Goal: Information Seeking & Learning: Learn about a topic

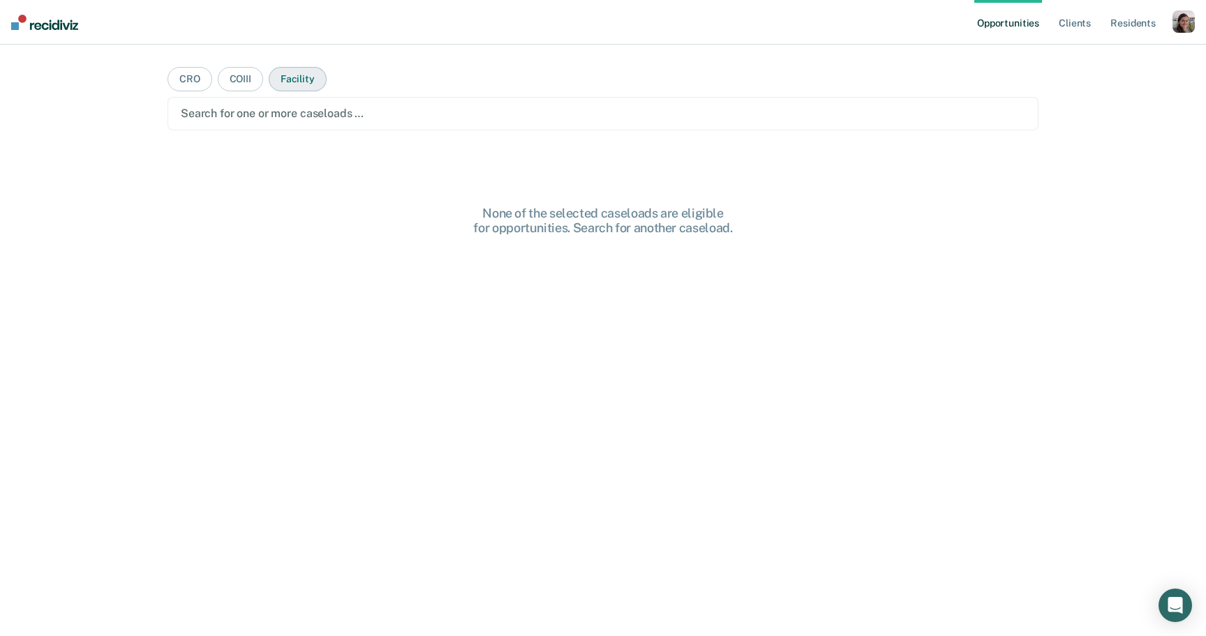
click at [290, 84] on button "Facility" at bounding box center [298, 79] width 58 height 24
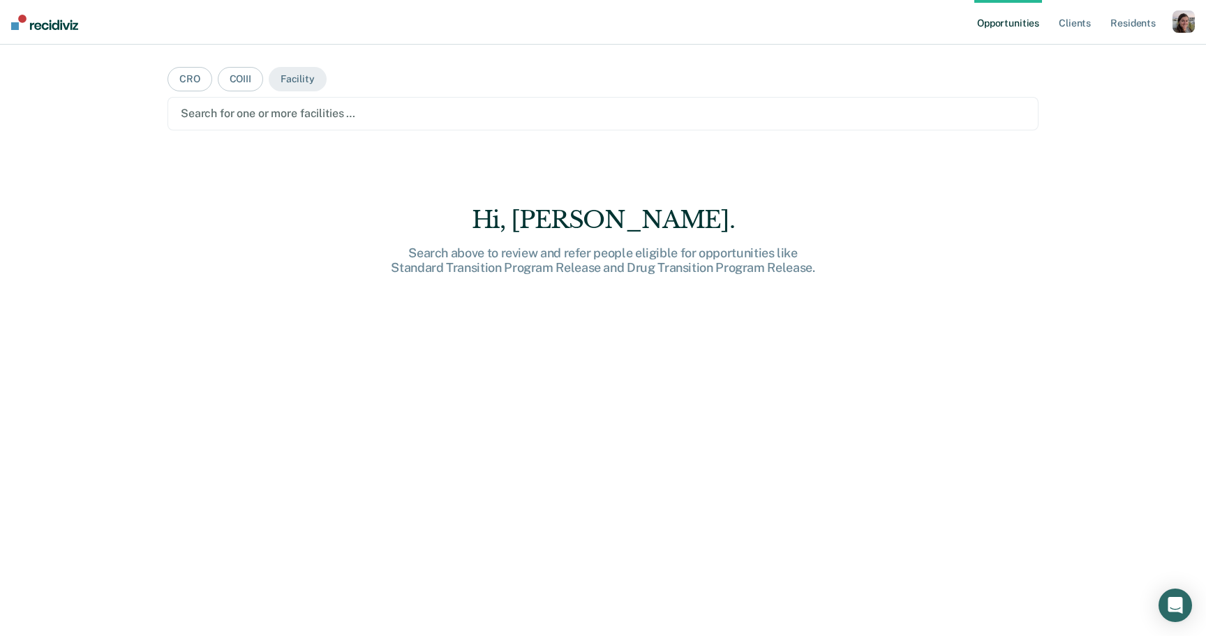
click at [285, 120] on div at bounding box center [603, 113] width 844 height 16
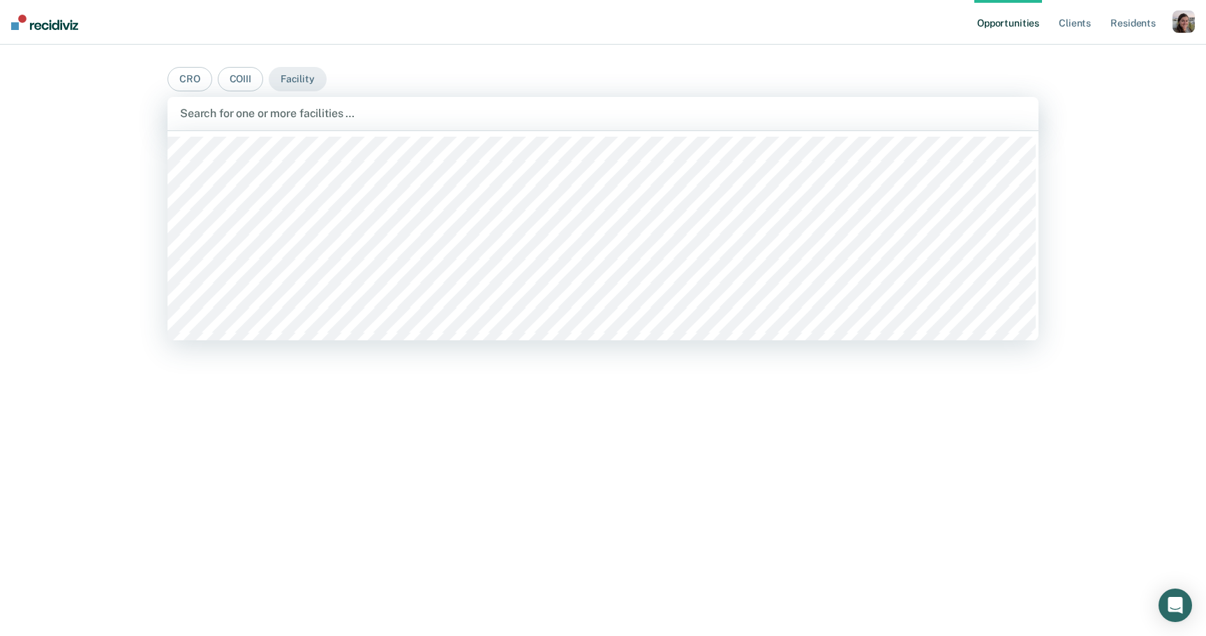
click at [233, 63] on main "CRO COIII Facility CACF, 1 of 18. 18 results available. Use Up and Down to choo…" at bounding box center [603, 324] width 904 height 558
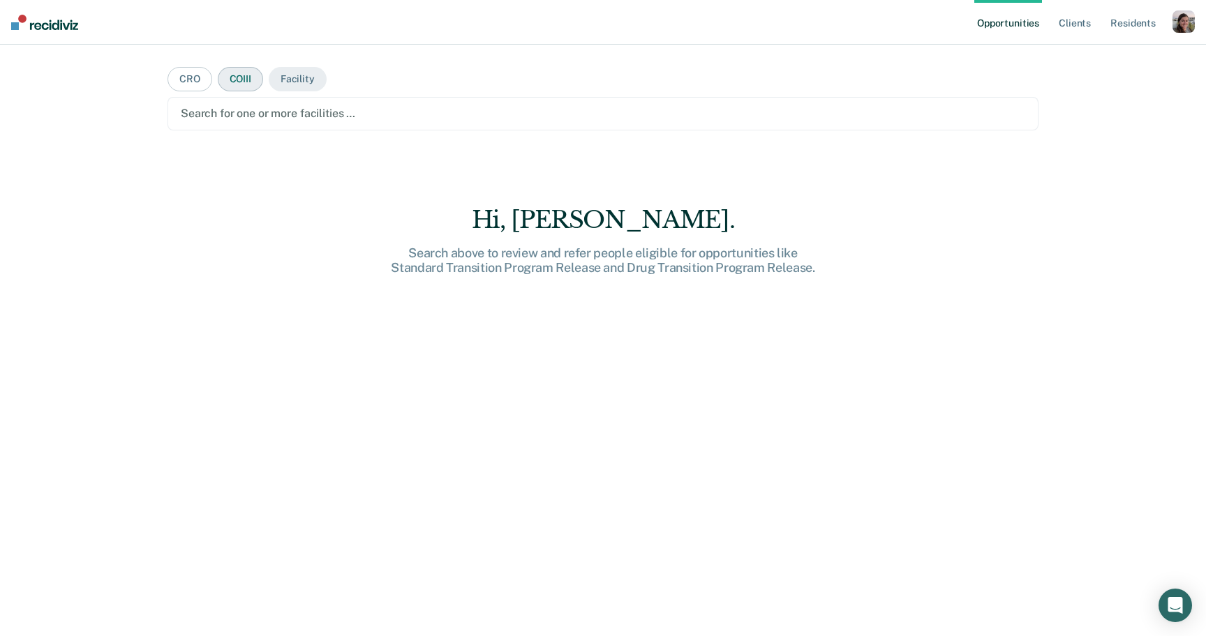
click at [231, 80] on button "COIII" at bounding box center [240, 79] width 45 height 24
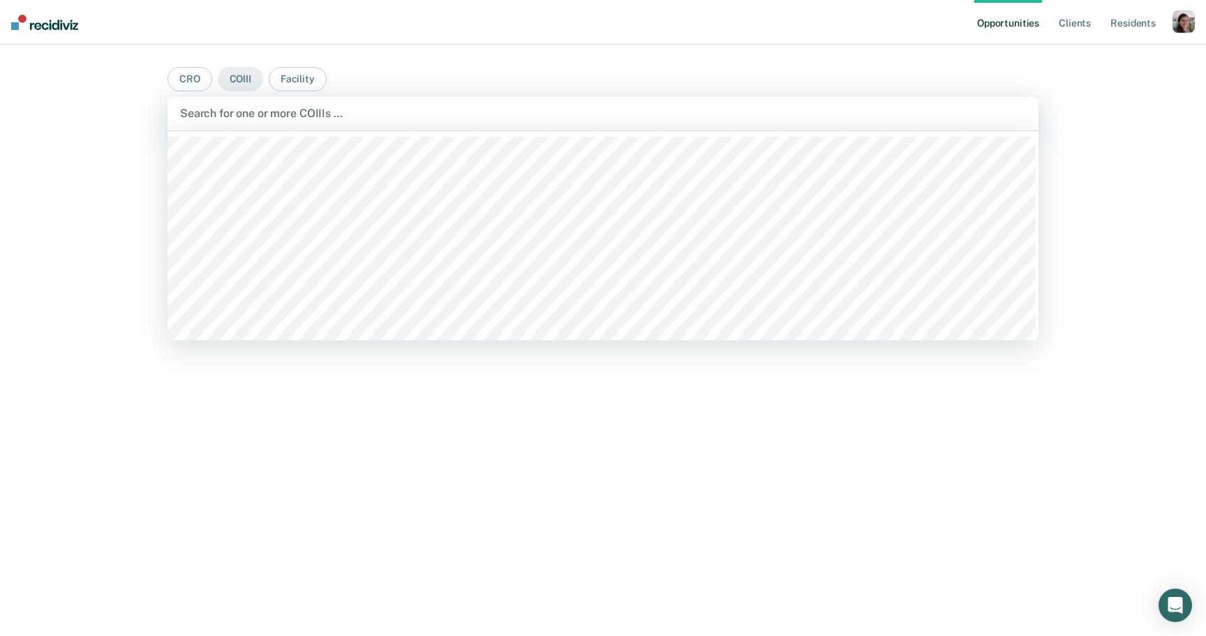
click at [239, 116] on div at bounding box center [603, 113] width 846 height 16
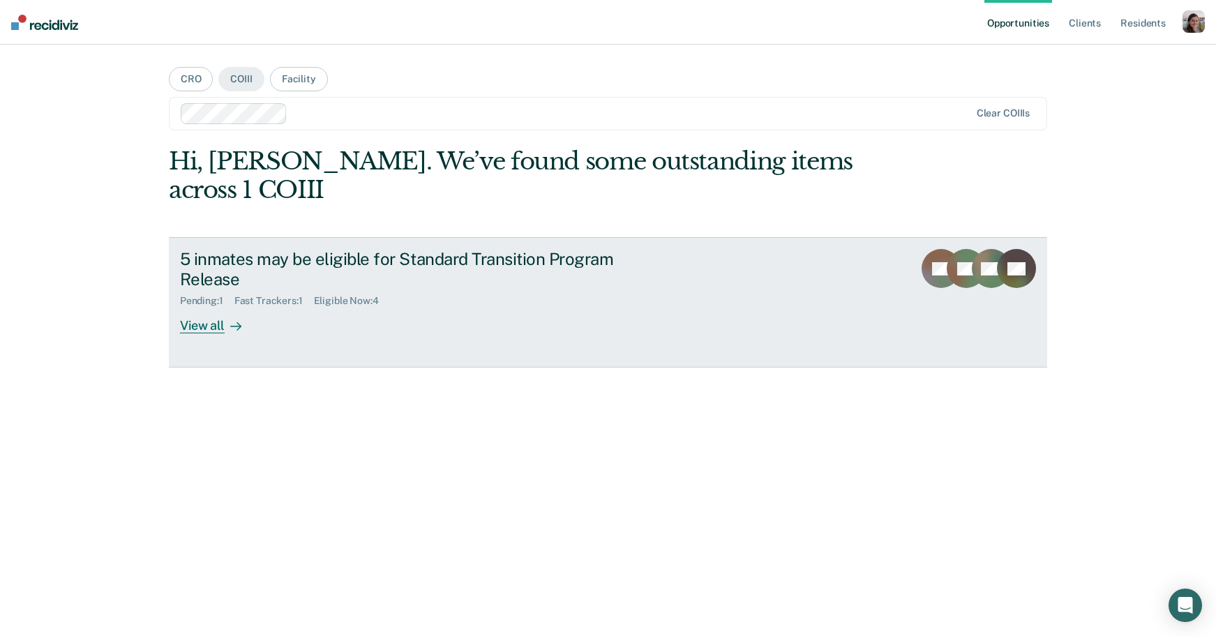
click at [206, 331] on div "View all" at bounding box center [219, 320] width 78 height 27
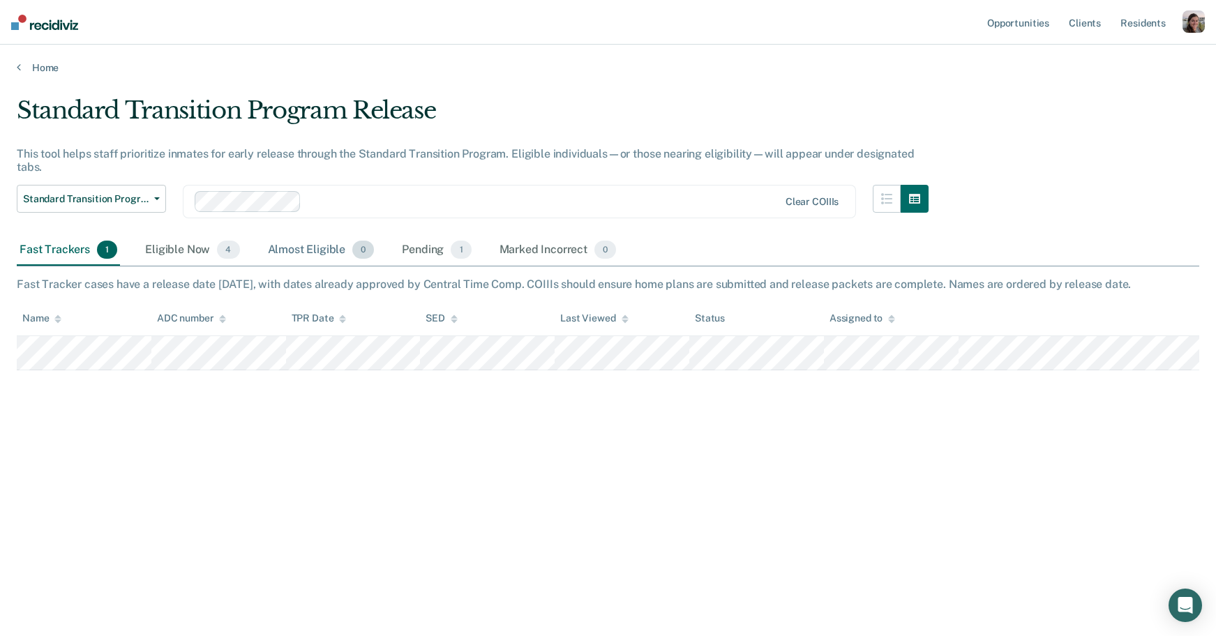
click at [310, 251] on div "Almost Eligible 0" at bounding box center [321, 250] width 112 height 31
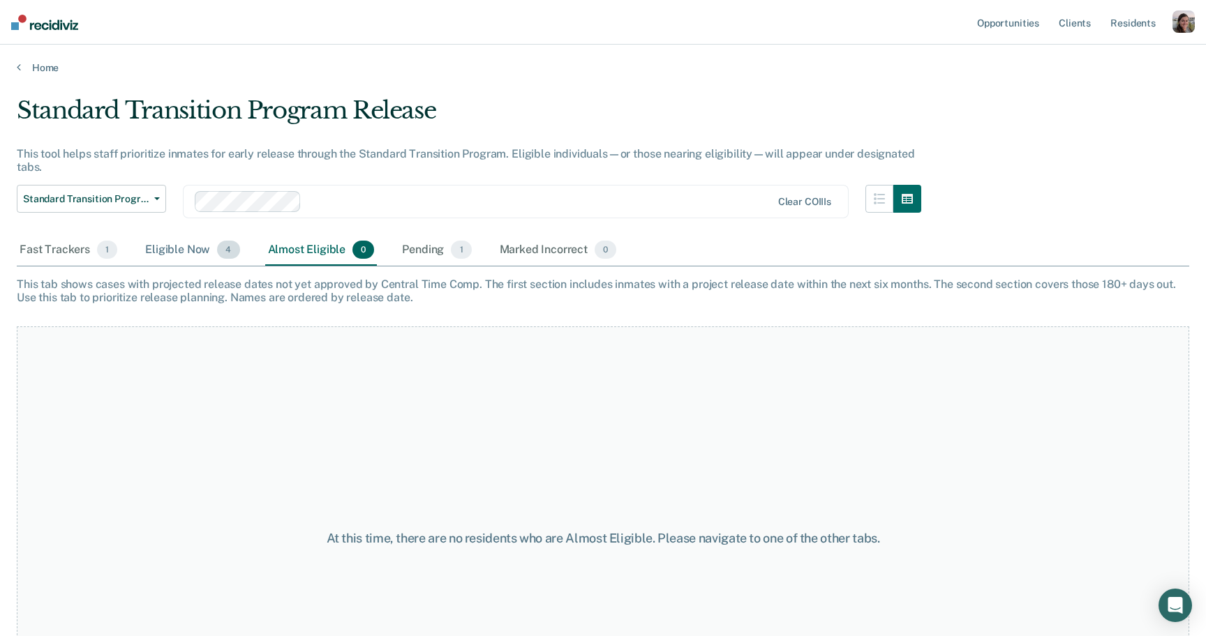
click at [182, 254] on div "Eligible Now 4" at bounding box center [192, 250] width 100 height 31
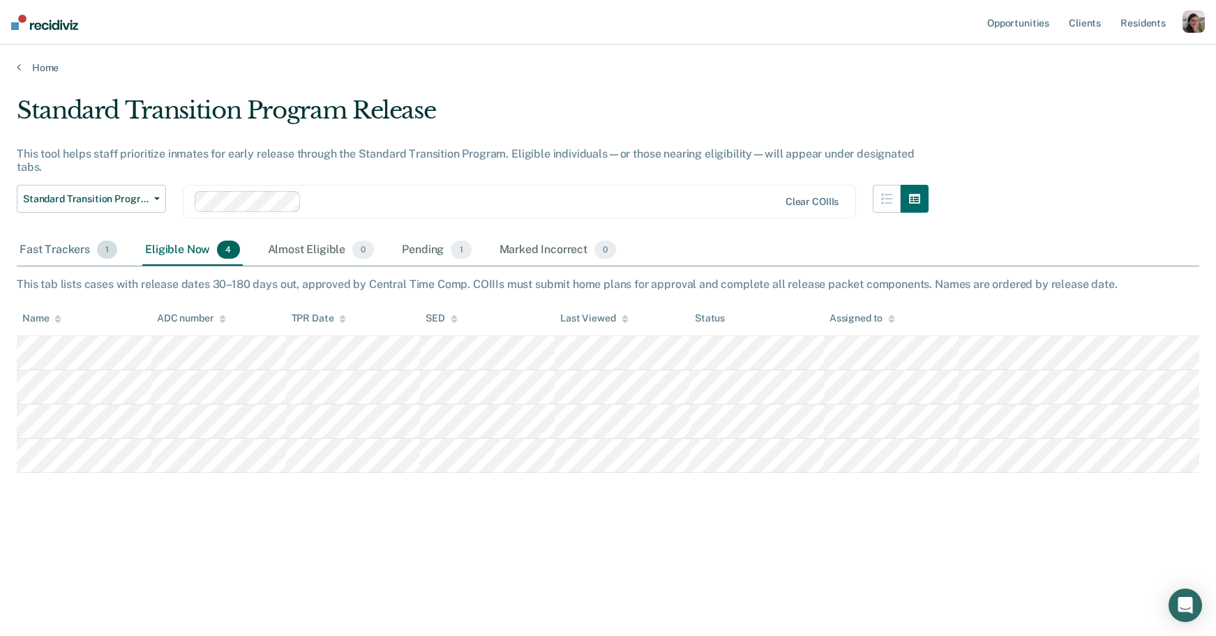
click at [70, 250] on div "Fast Trackers 1" at bounding box center [68, 250] width 103 height 31
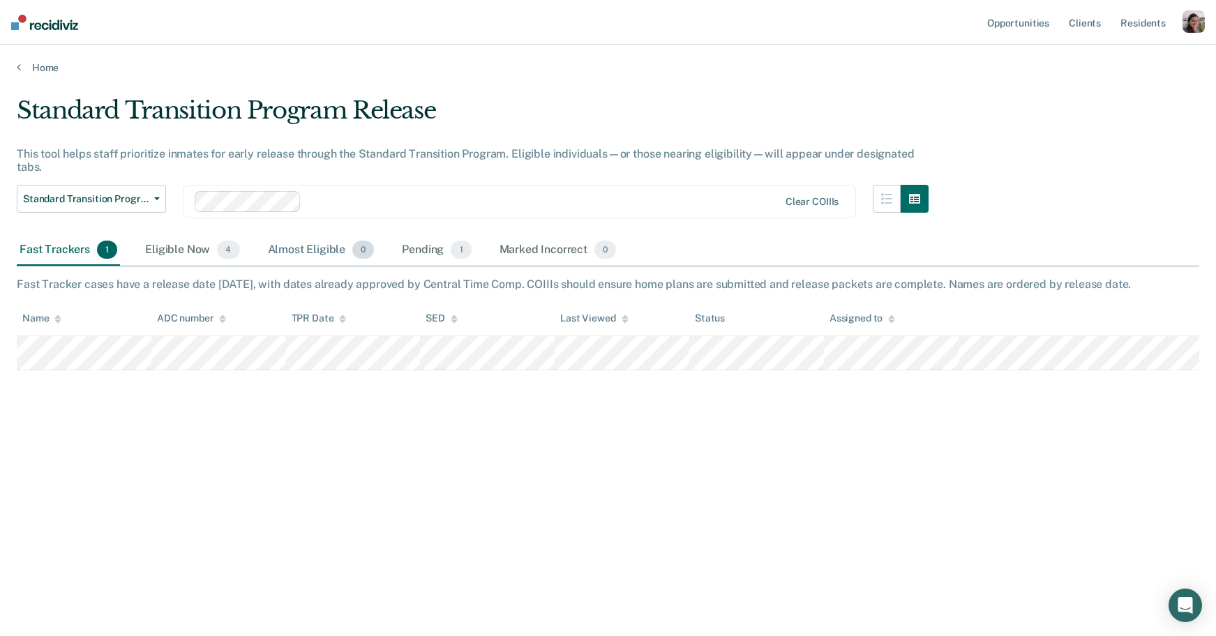
click at [291, 257] on div "Almost Eligible 0" at bounding box center [321, 250] width 112 height 31
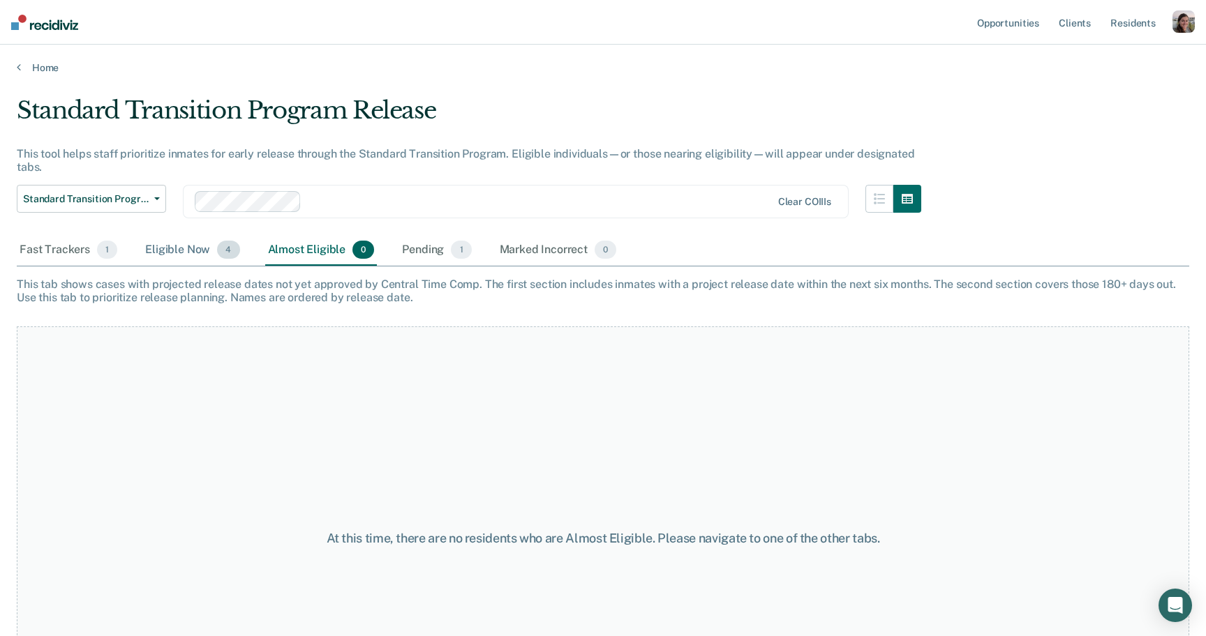
click at [182, 248] on div "Eligible Now 4" at bounding box center [192, 250] width 100 height 31
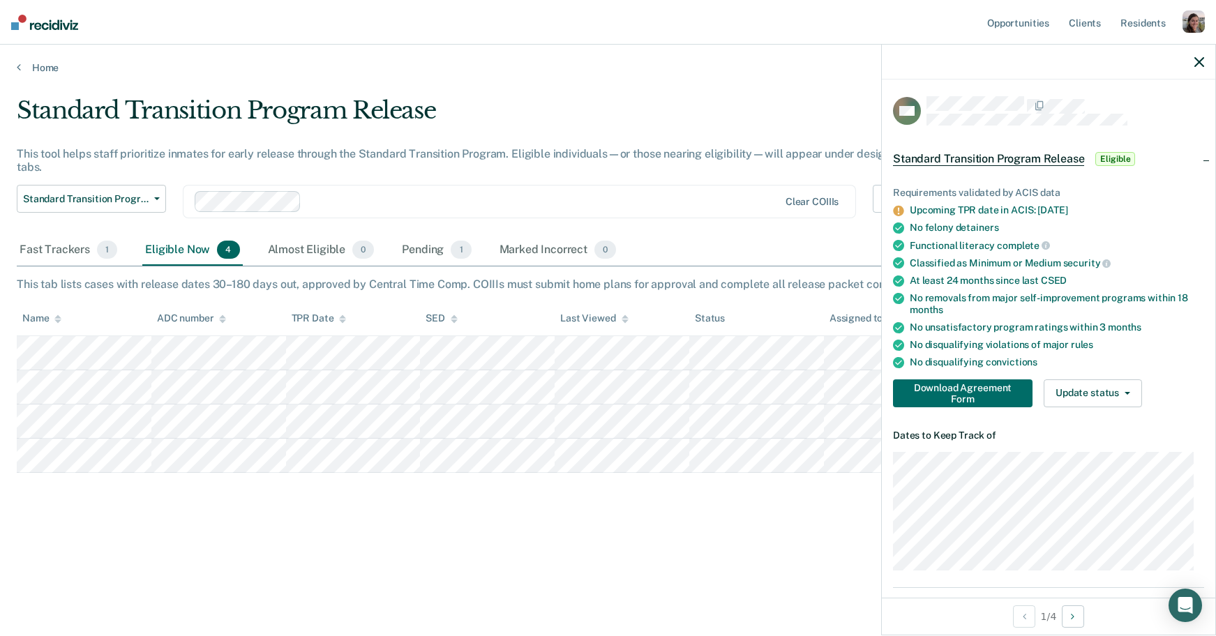
click at [583, 109] on div "Standard Transition Program Release" at bounding box center [473, 116] width 912 height 40
